Goal: Check status: Check status

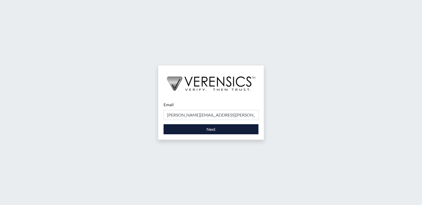
type input "[PERSON_NAME][EMAIL_ADDRESS][PERSON_NAME][DOMAIN_NAME]"
click at [189, 128] on button "Next" at bounding box center [210, 129] width 95 height 10
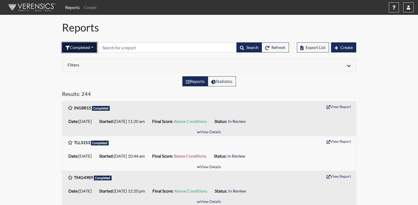
click at [82, 49] on button "Completed" at bounding box center [79, 47] width 35 height 10
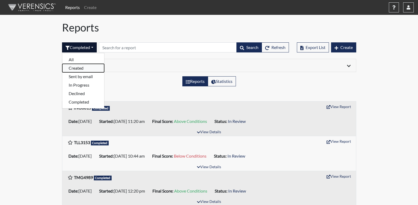
click at [85, 69] on button "Created" at bounding box center [83, 68] width 42 height 8
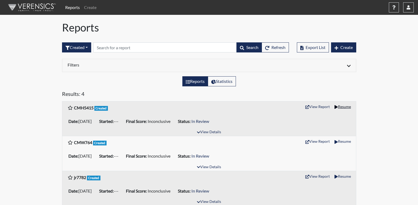
click at [342, 107] on button "Resume" at bounding box center [342, 106] width 21 height 8
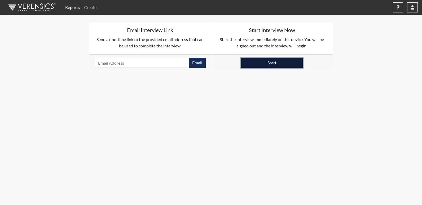
click at [263, 61] on button "Start" at bounding box center [271, 63] width 61 height 10
